Goal: Navigation & Orientation: Find specific page/section

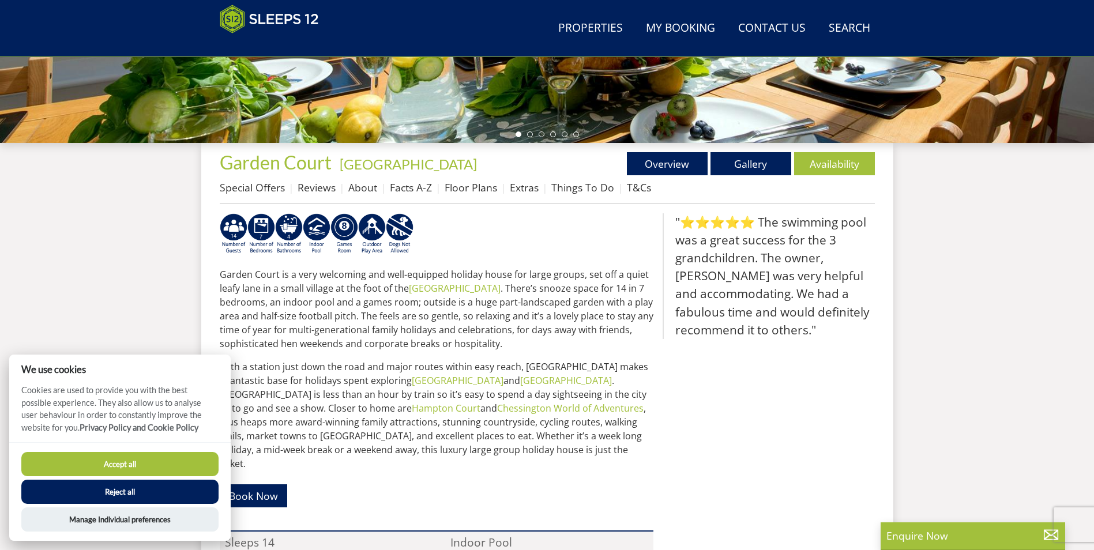
scroll to position [126, 0]
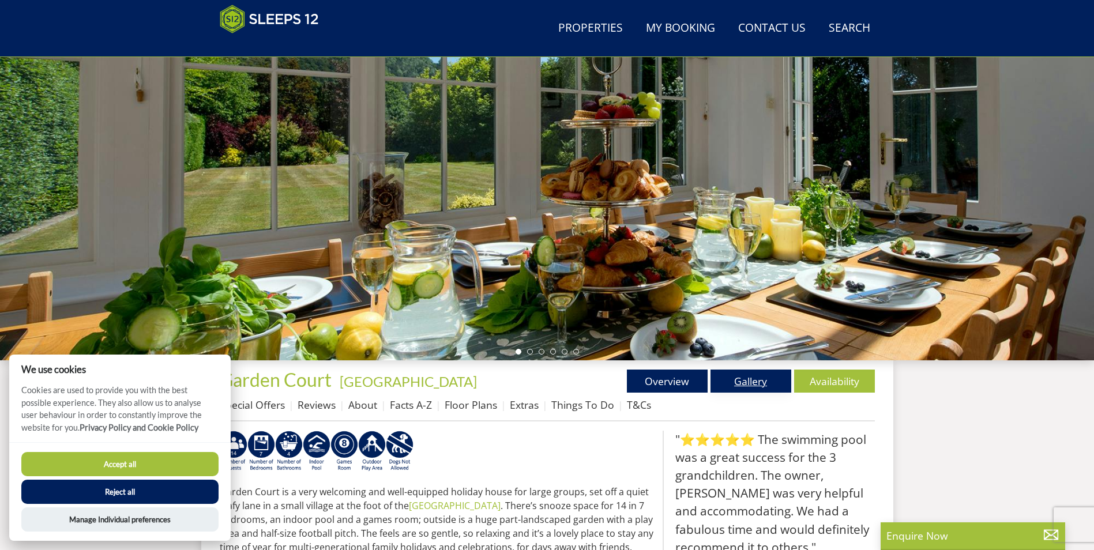
click at [769, 380] on link "Gallery" at bounding box center [751, 381] width 81 height 23
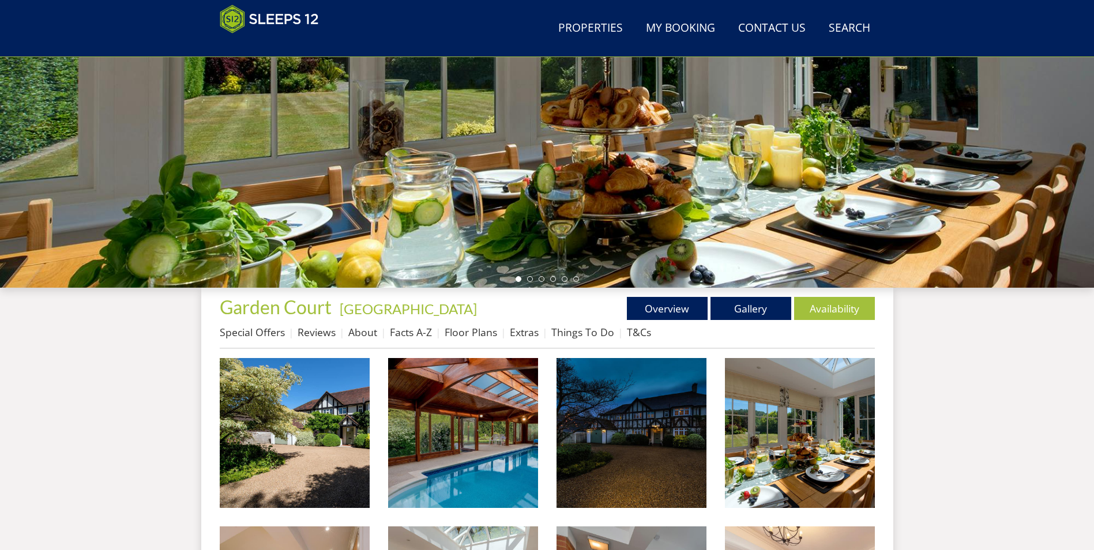
scroll to position [83, 0]
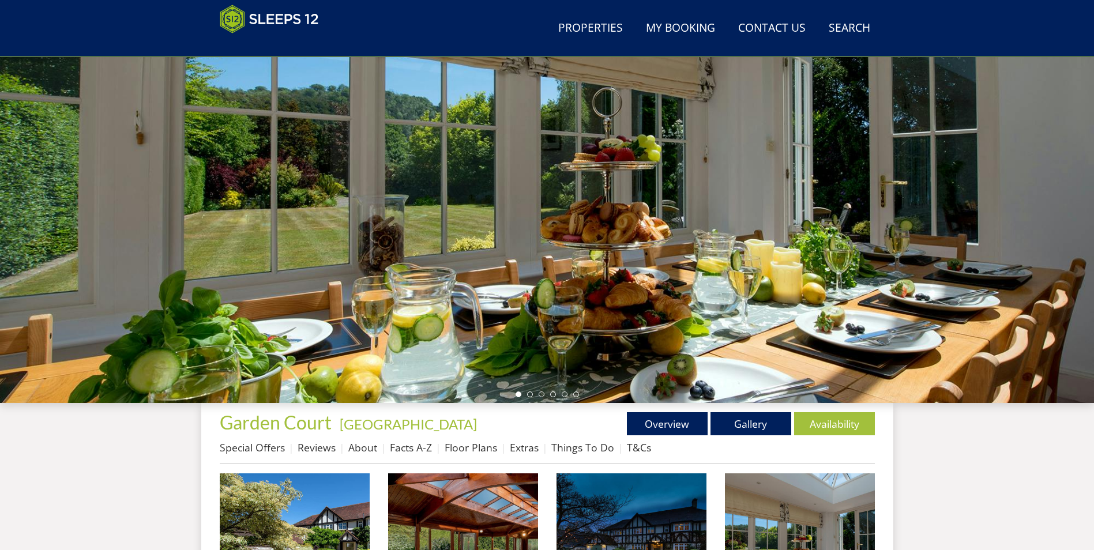
drag, startPoint x: 814, startPoint y: 194, endPoint x: 450, endPoint y: 204, distance: 364.1
click at [450, 203] on div at bounding box center [547, 201] width 1094 height 404
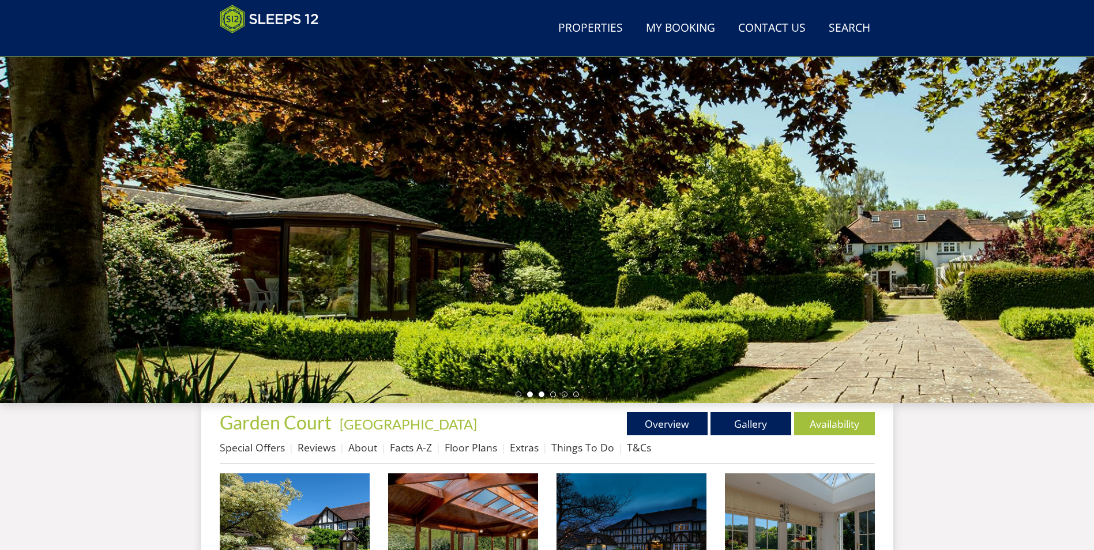
click at [542, 395] on li at bounding box center [542, 395] width 6 height 6
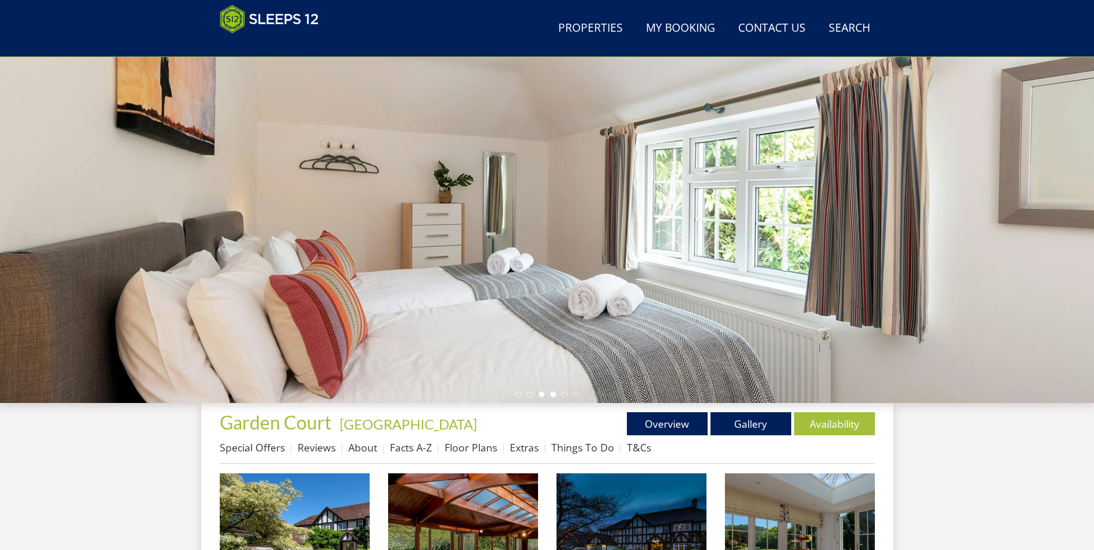
click at [550, 395] on li at bounding box center [553, 395] width 6 height 6
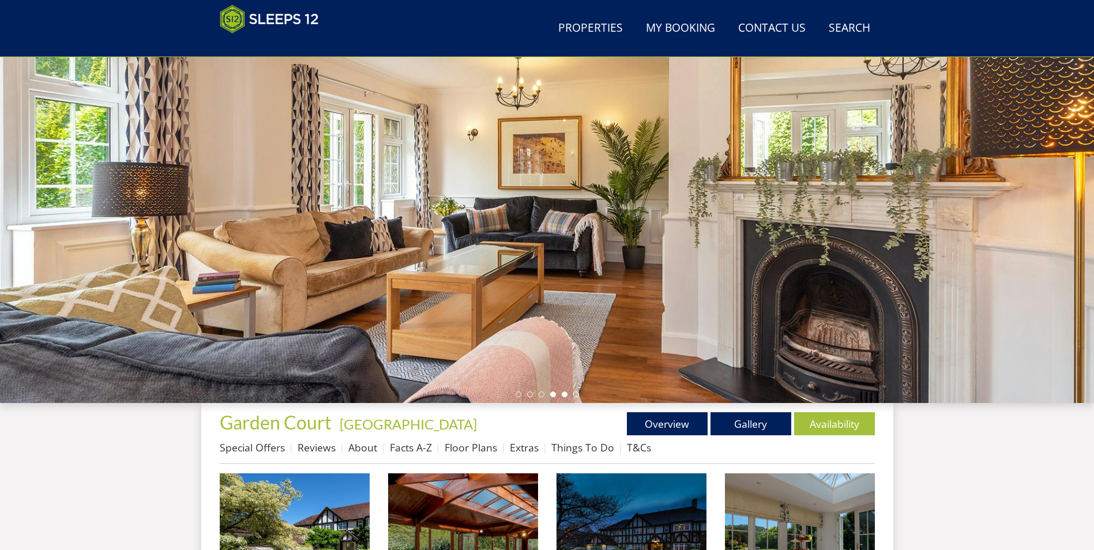
click at [566, 393] on li at bounding box center [565, 395] width 6 height 6
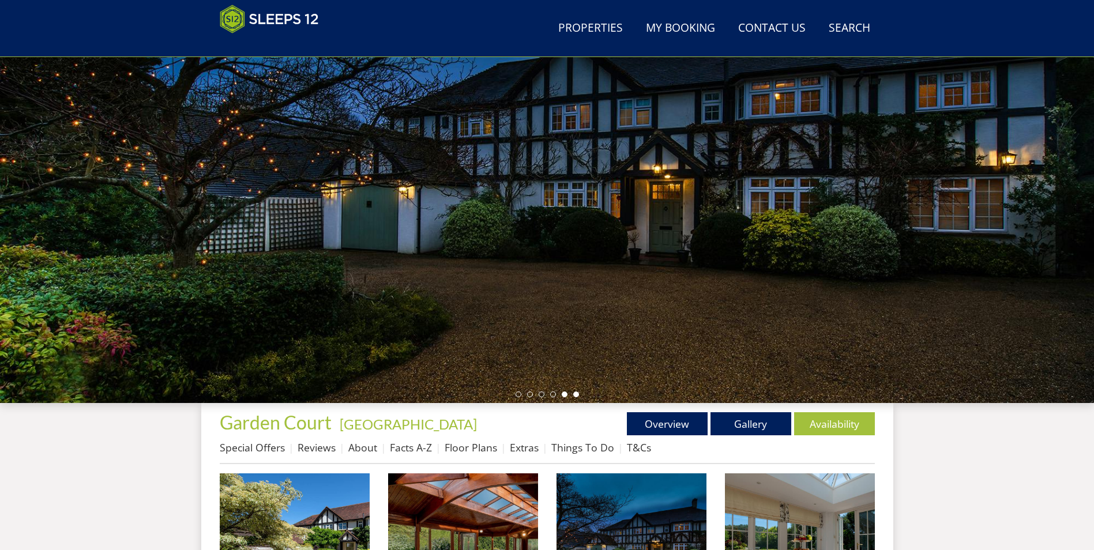
click at [576, 393] on li at bounding box center [576, 395] width 6 height 6
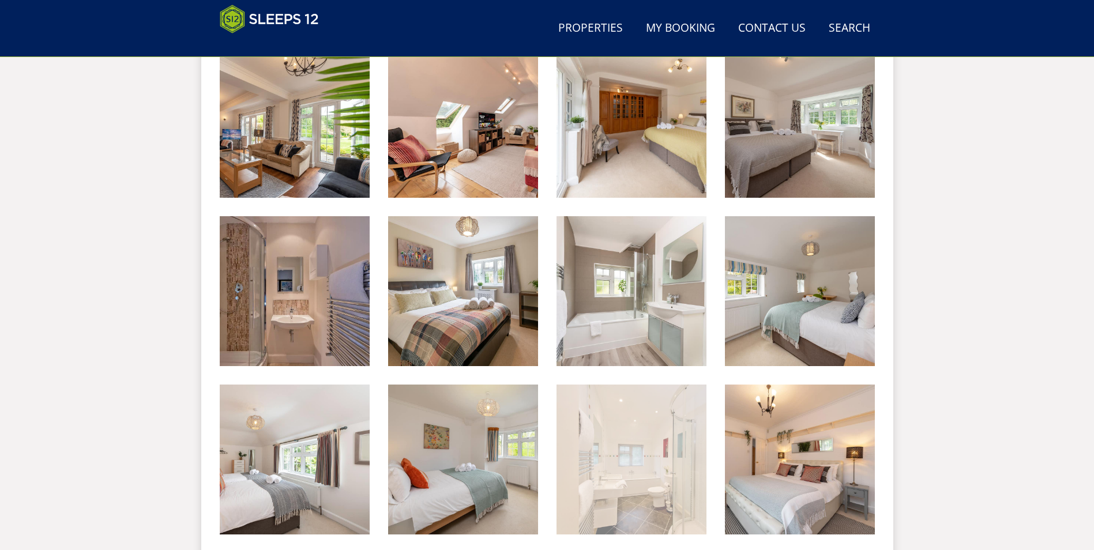
scroll to position [1006, 0]
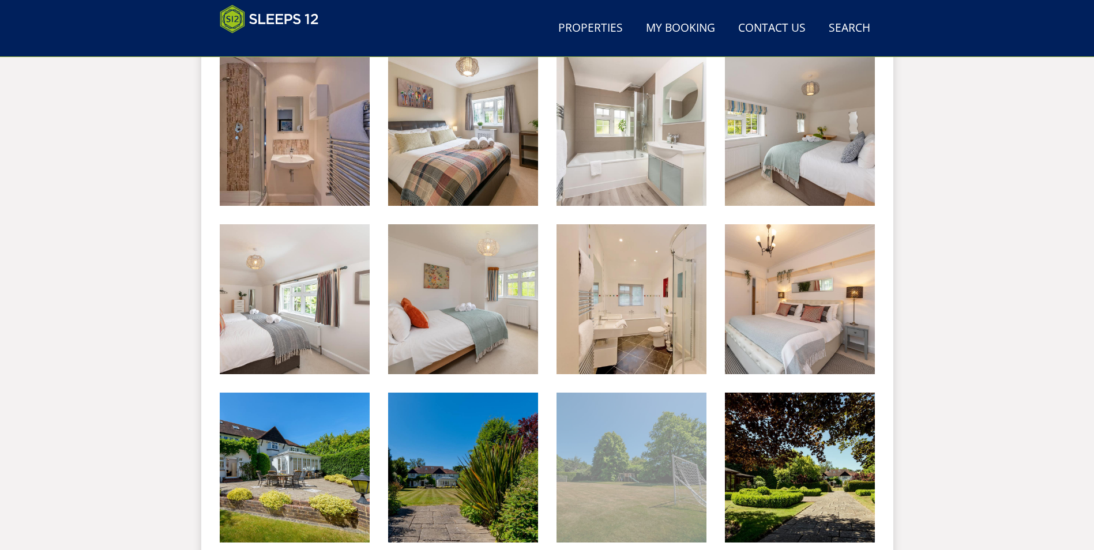
click at [655, 472] on img at bounding box center [632, 468] width 150 height 150
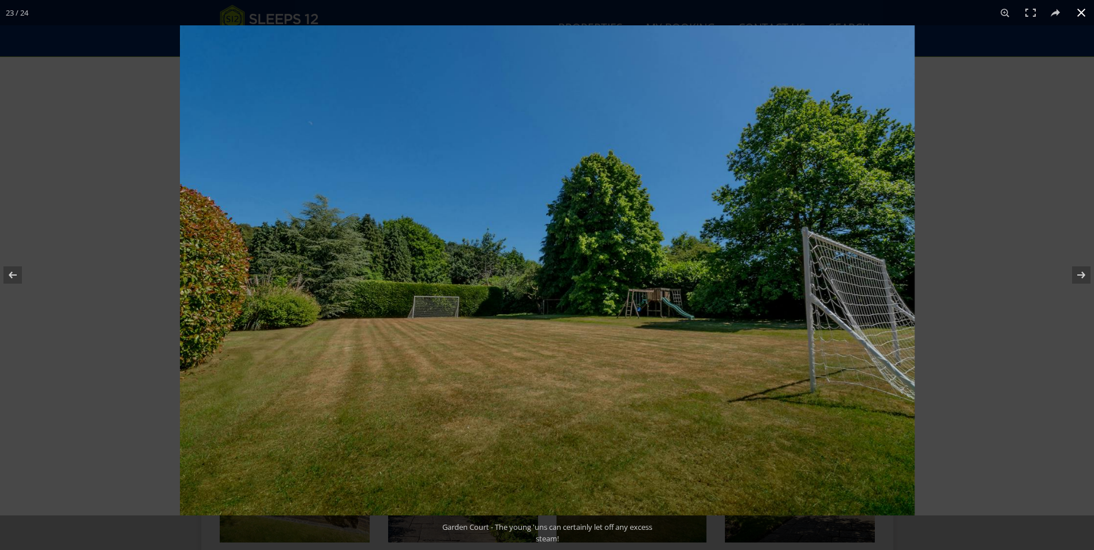
click at [1084, 13] on button at bounding box center [1081, 12] width 25 height 25
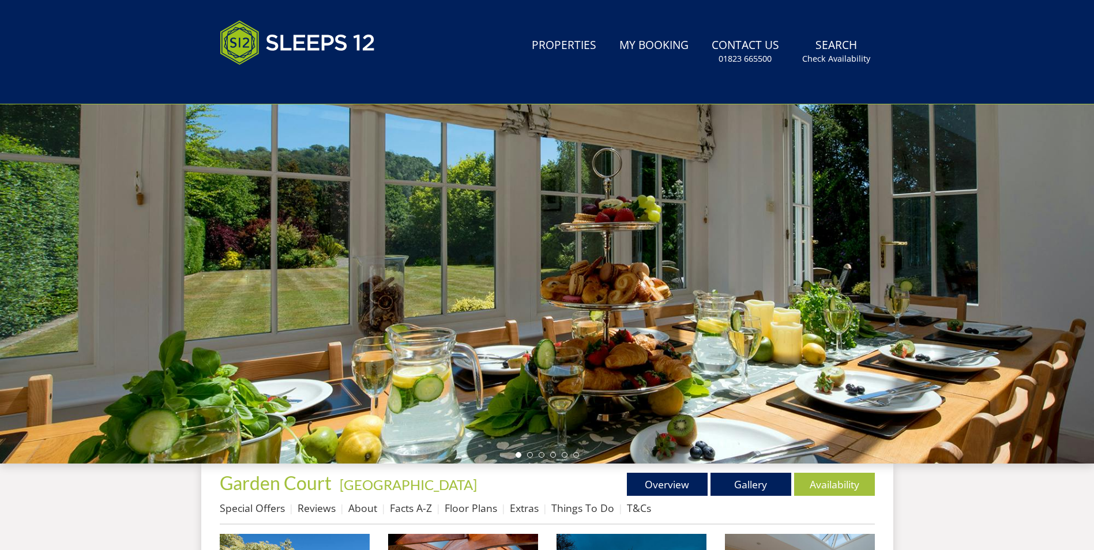
scroll to position [0, 0]
